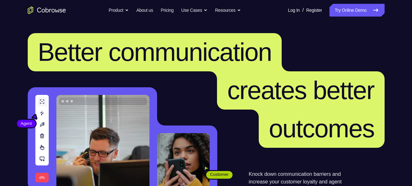
scroll to position [96, 0]
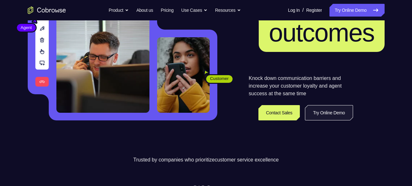
click at [322, 119] on link "Try Online Demo" at bounding box center [329, 112] width 48 height 15
